Goal: Task Accomplishment & Management: Use online tool/utility

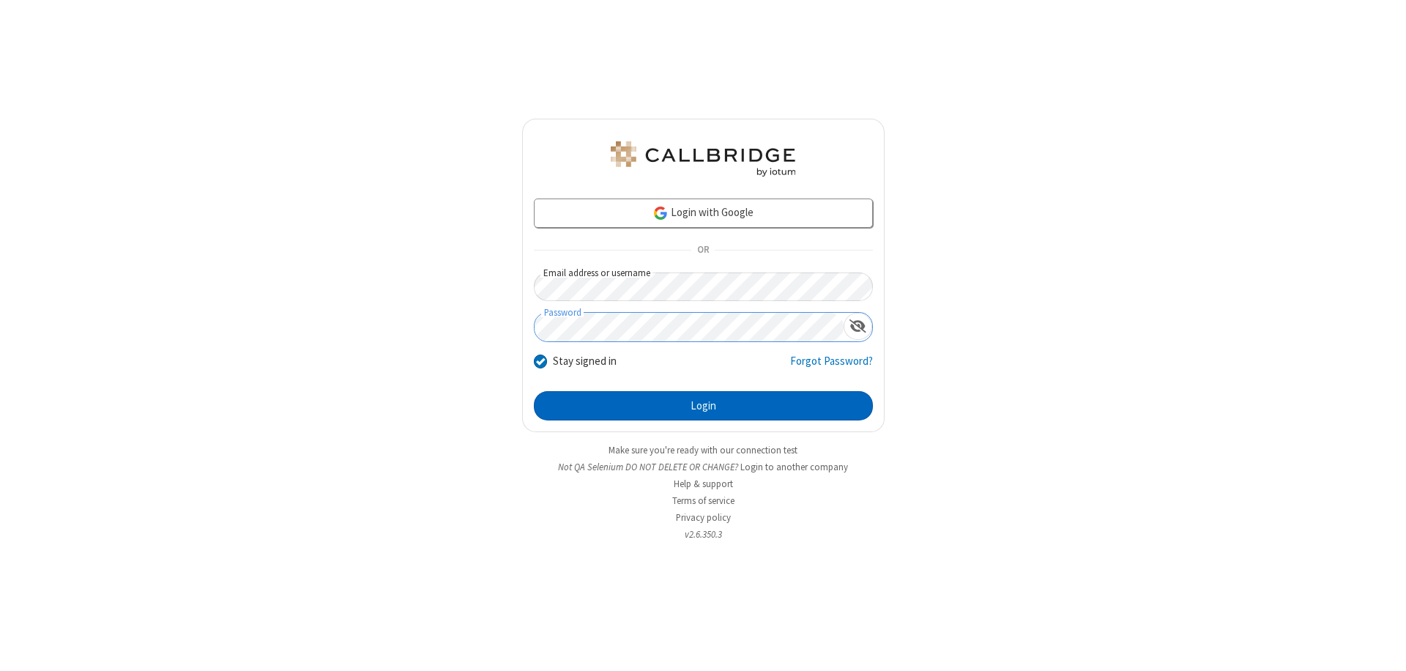
click at [703, 406] on button "Login" at bounding box center [703, 405] width 339 height 29
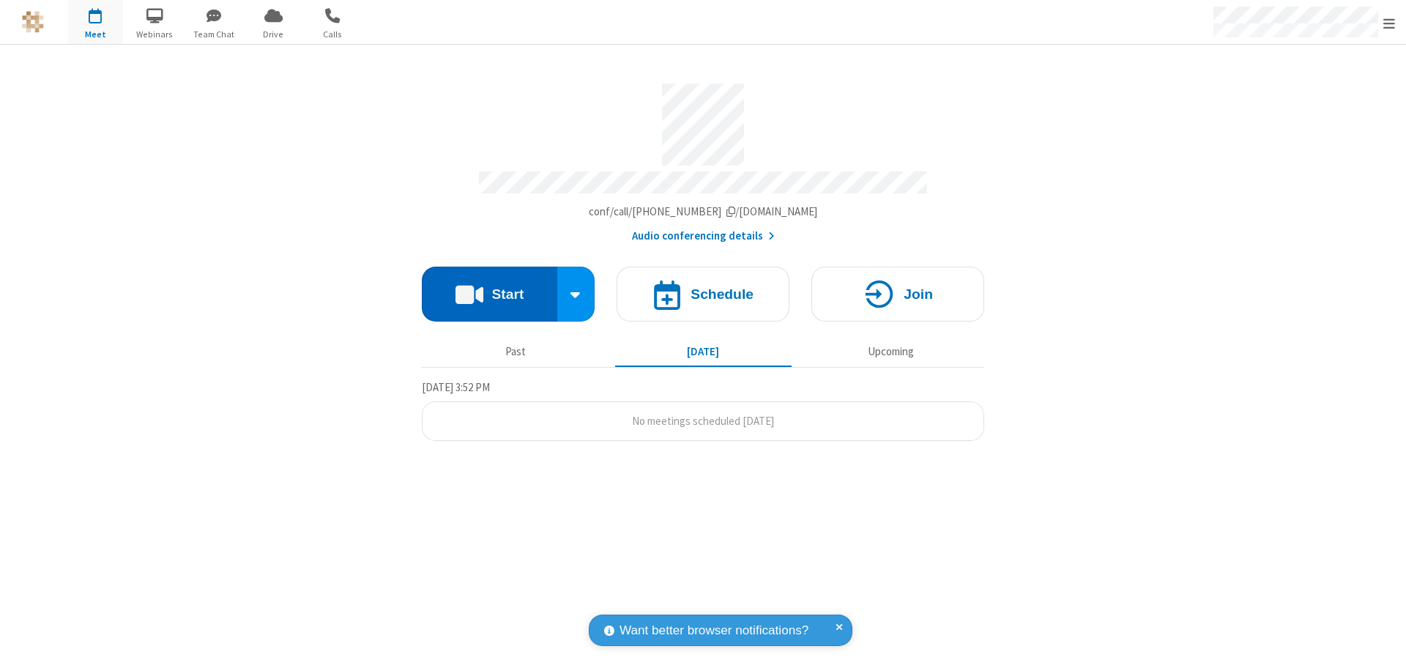
click at [489, 287] on button "Start" at bounding box center [489, 294] width 135 height 55
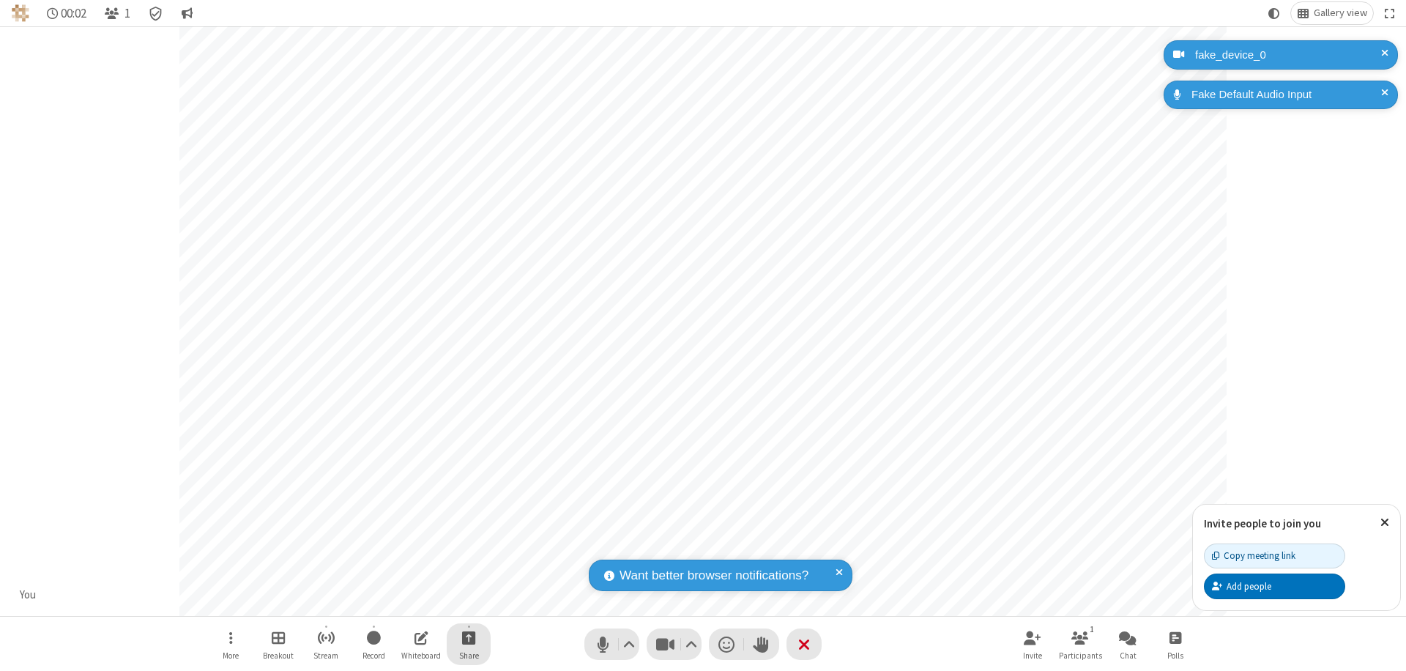
click at [469, 637] on span "Start sharing" at bounding box center [469, 637] width 14 height 18
click at [409, 602] on span "Share my screen" at bounding box center [409, 603] width 17 height 12
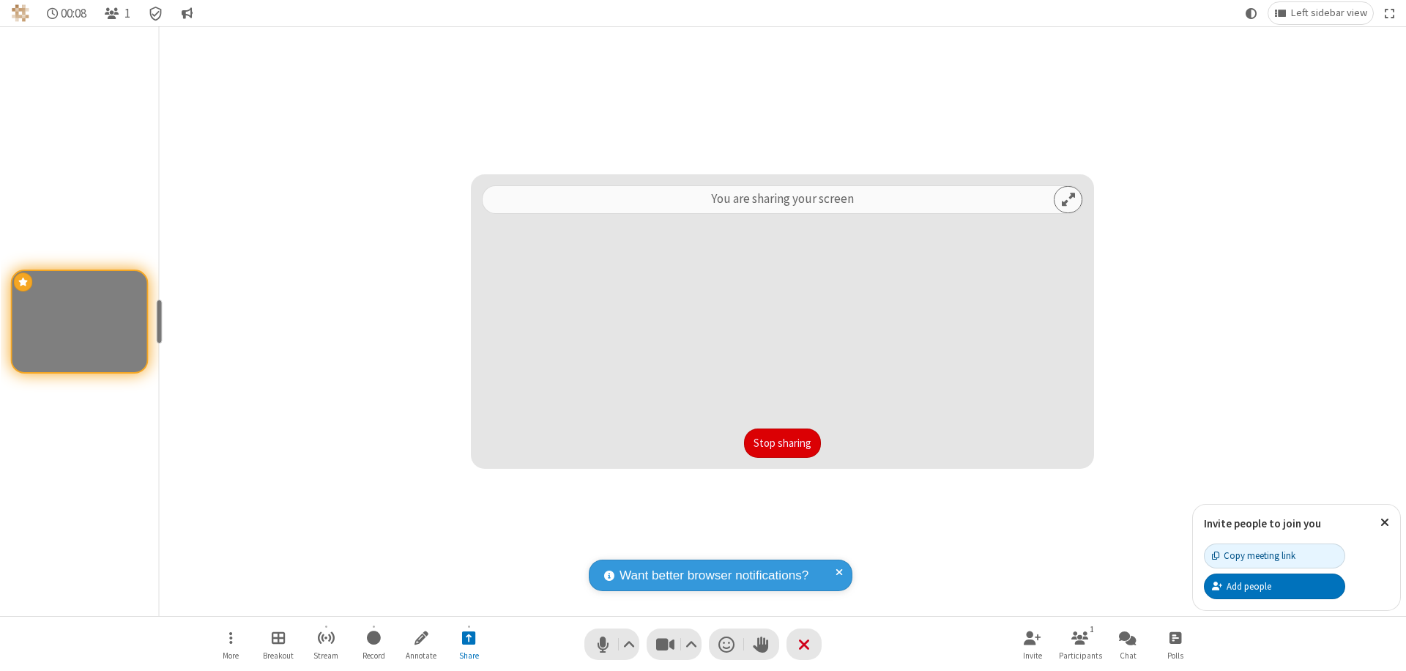
click at [782, 443] on button "Stop sharing" at bounding box center [782, 442] width 77 height 29
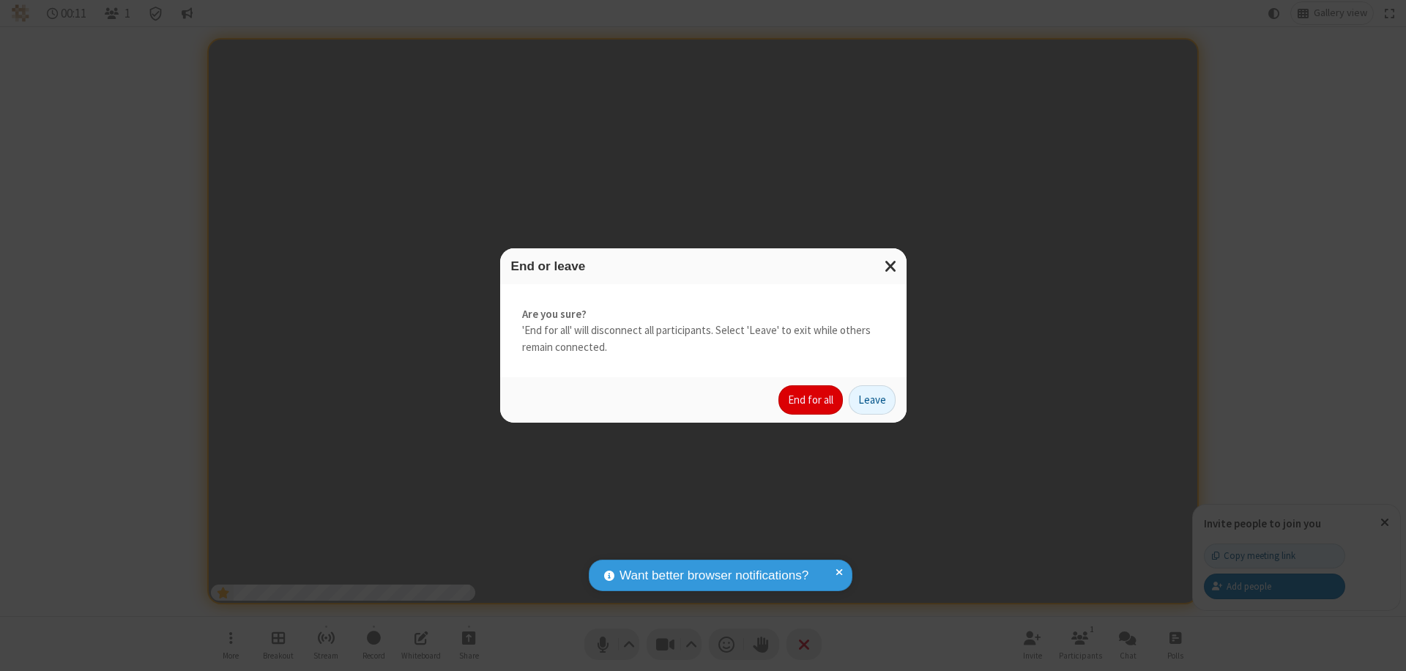
click at [811, 400] on button "End for all" at bounding box center [810, 399] width 64 height 29
